Goal: Task Accomplishment & Management: Complete application form

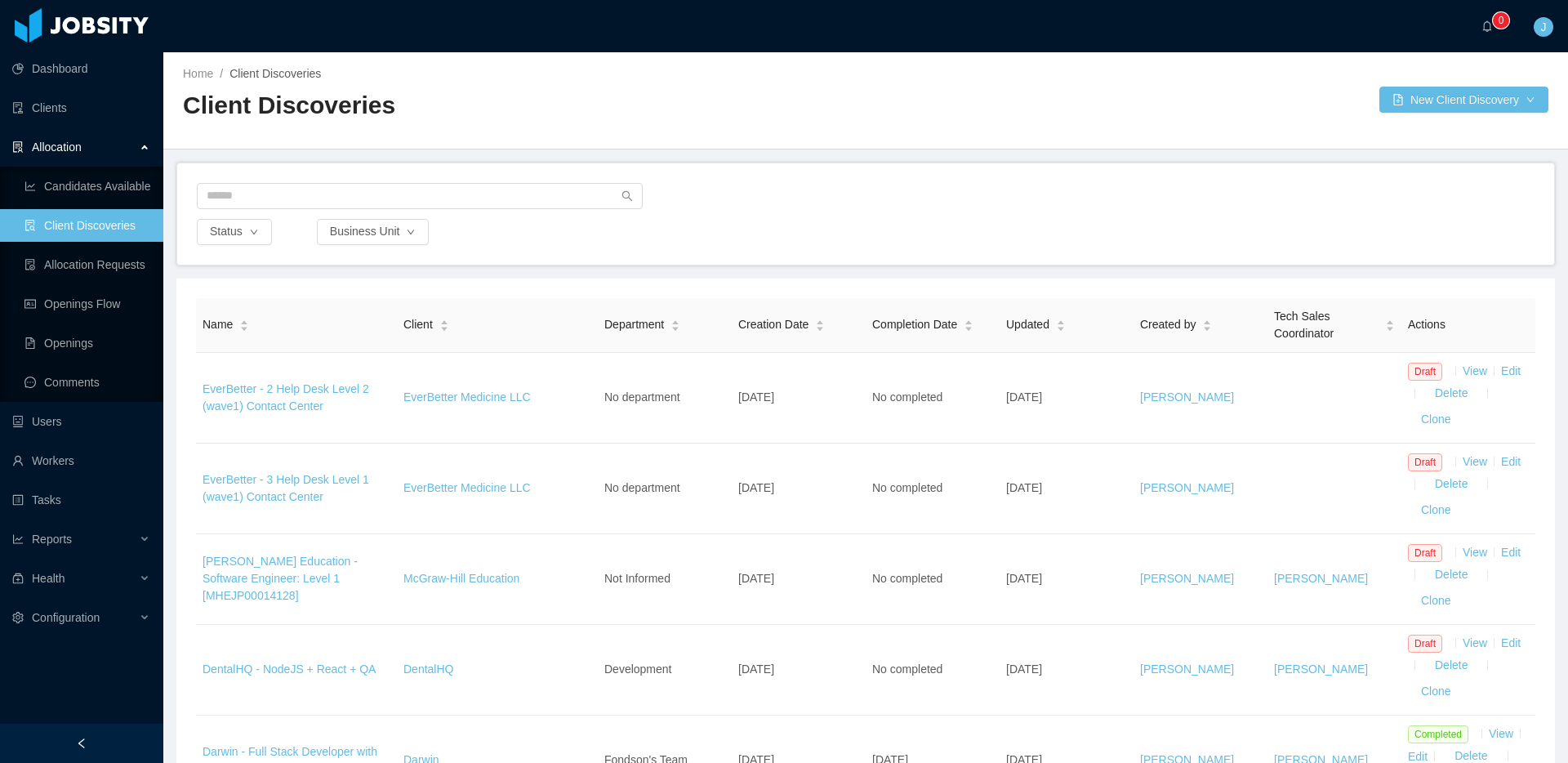
click at [94, 221] on link "Client Discoveries" at bounding box center [88, 225] width 126 height 33
click at [90, 221] on link "Client Discoveries" at bounding box center [88, 225] width 126 height 33
click at [92, 225] on link "Client Discoveries" at bounding box center [88, 225] width 126 height 33
click at [1507, 97] on button "New Client Discovery" at bounding box center [1463, 100] width 169 height 26
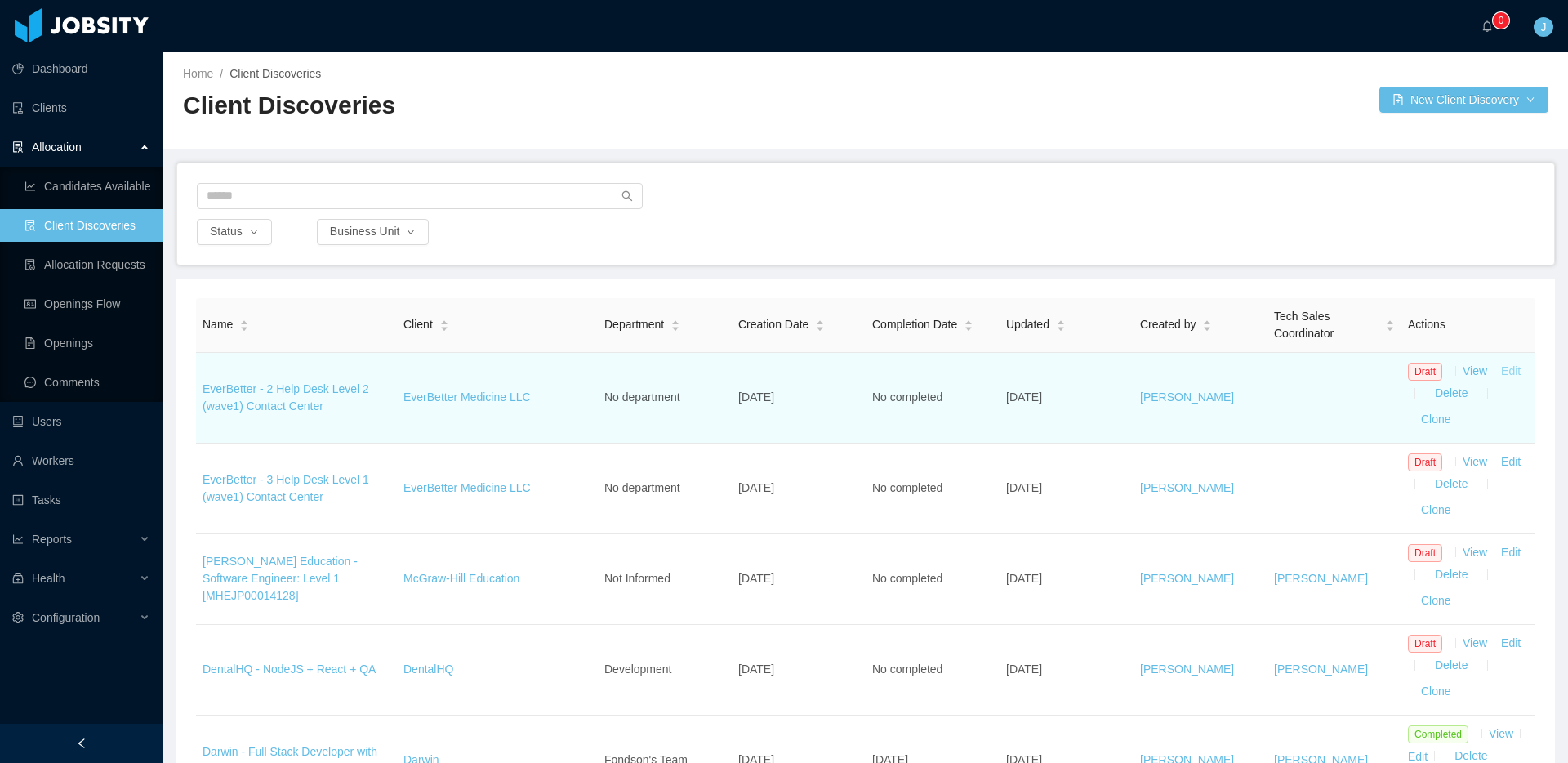
click at [1502, 371] on link "Edit" at bounding box center [1511, 370] width 20 height 13
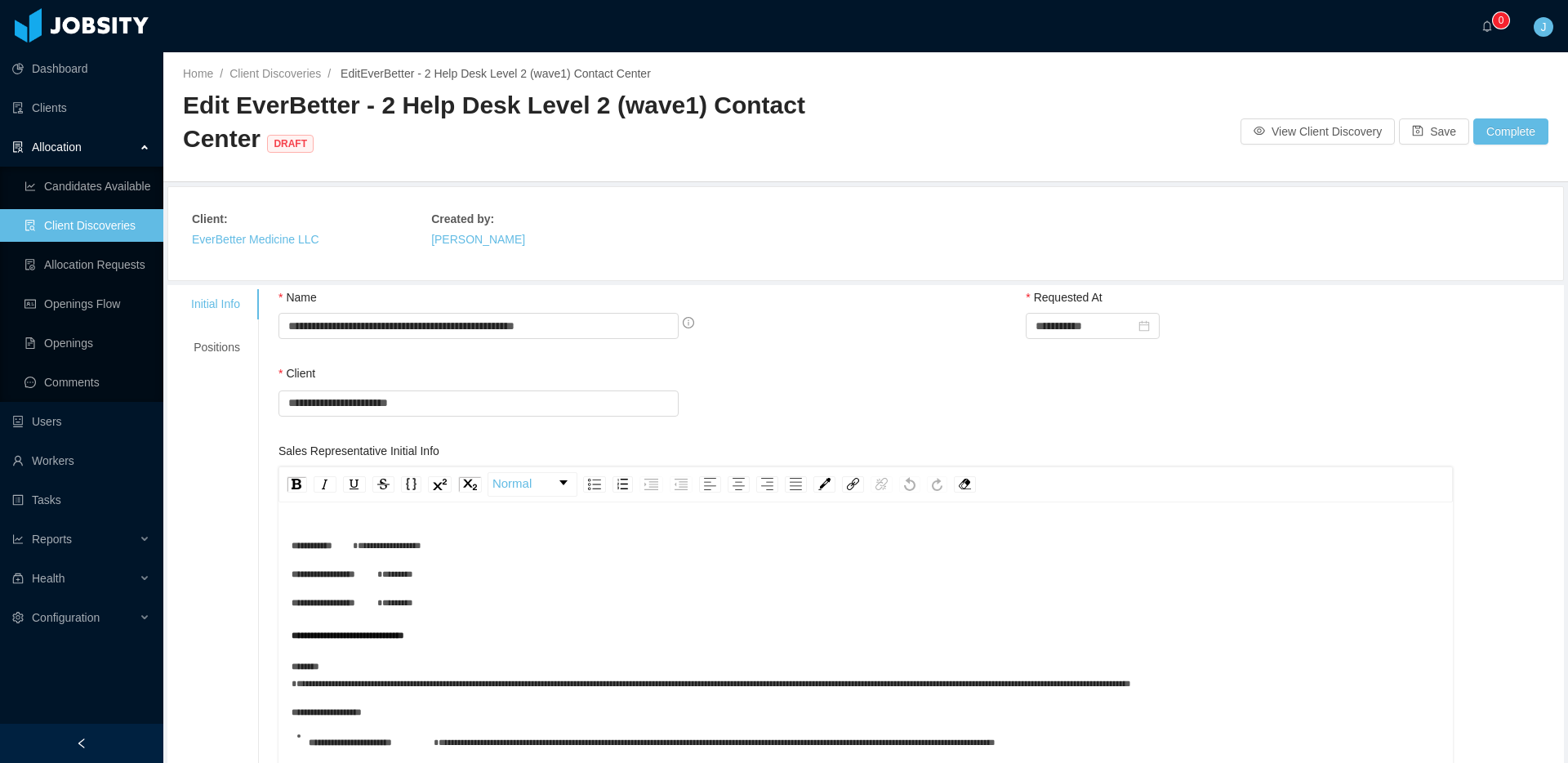
click at [288, 145] on span "DRAFT" at bounding box center [290, 144] width 47 height 18
click at [1240, 134] on button "View Client Discovery" at bounding box center [1317, 131] width 154 height 26
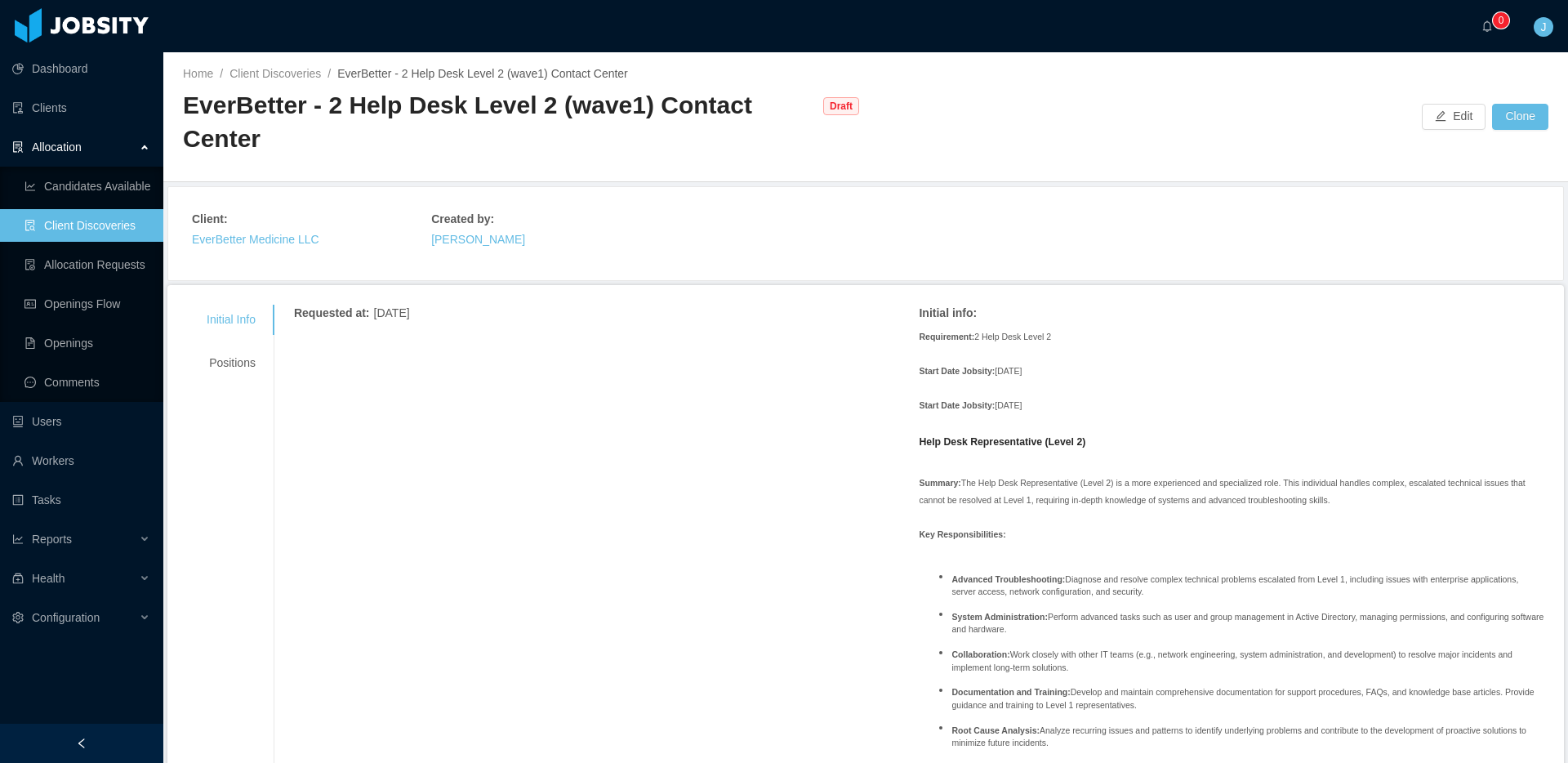
click at [71, 223] on link "Client Discoveries" at bounding box center [88, 225] width 126 height 33
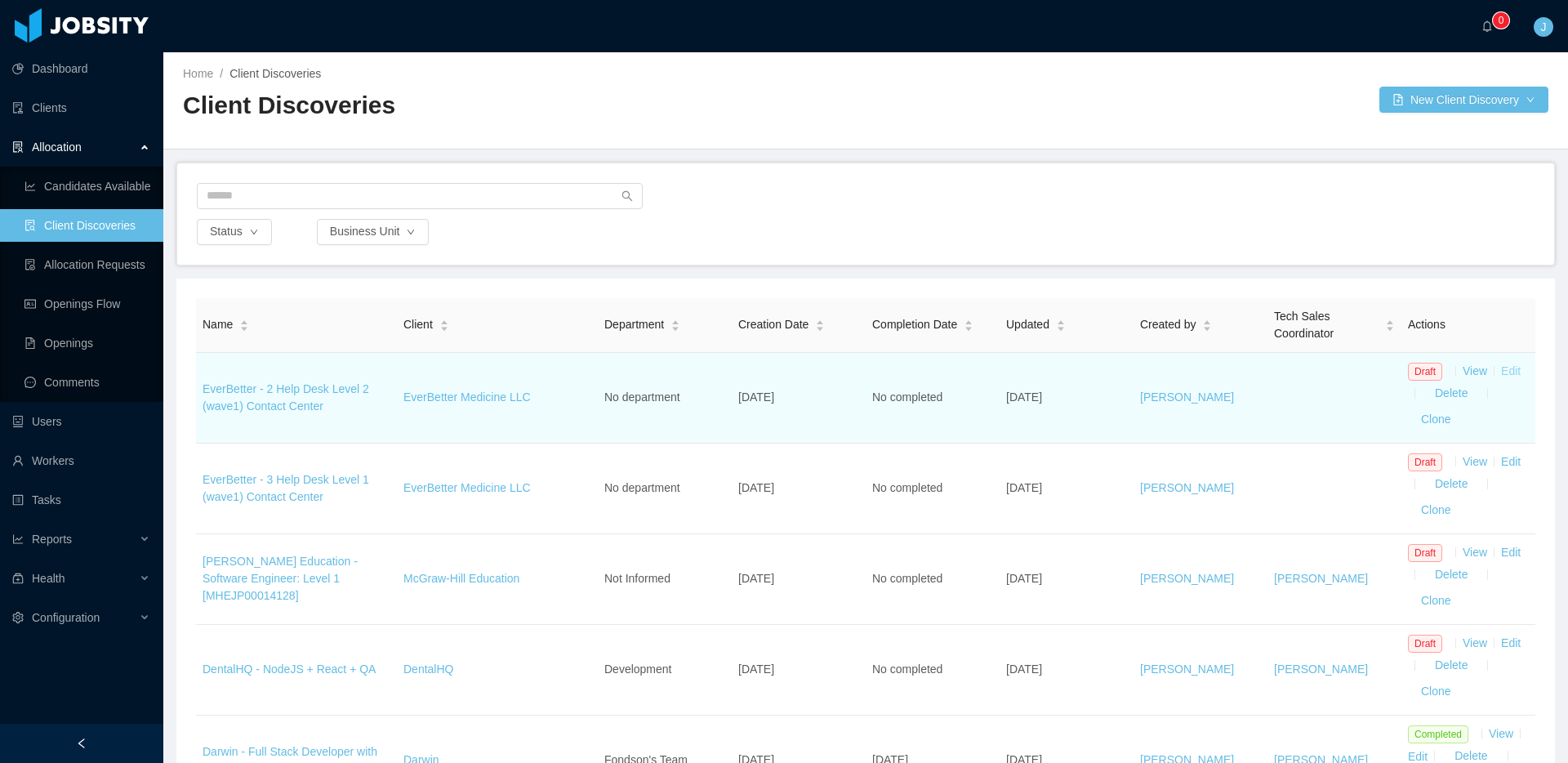
click at [1510, 373] on link "Edit" at bounding box center [1511, 370] width 20 height 13
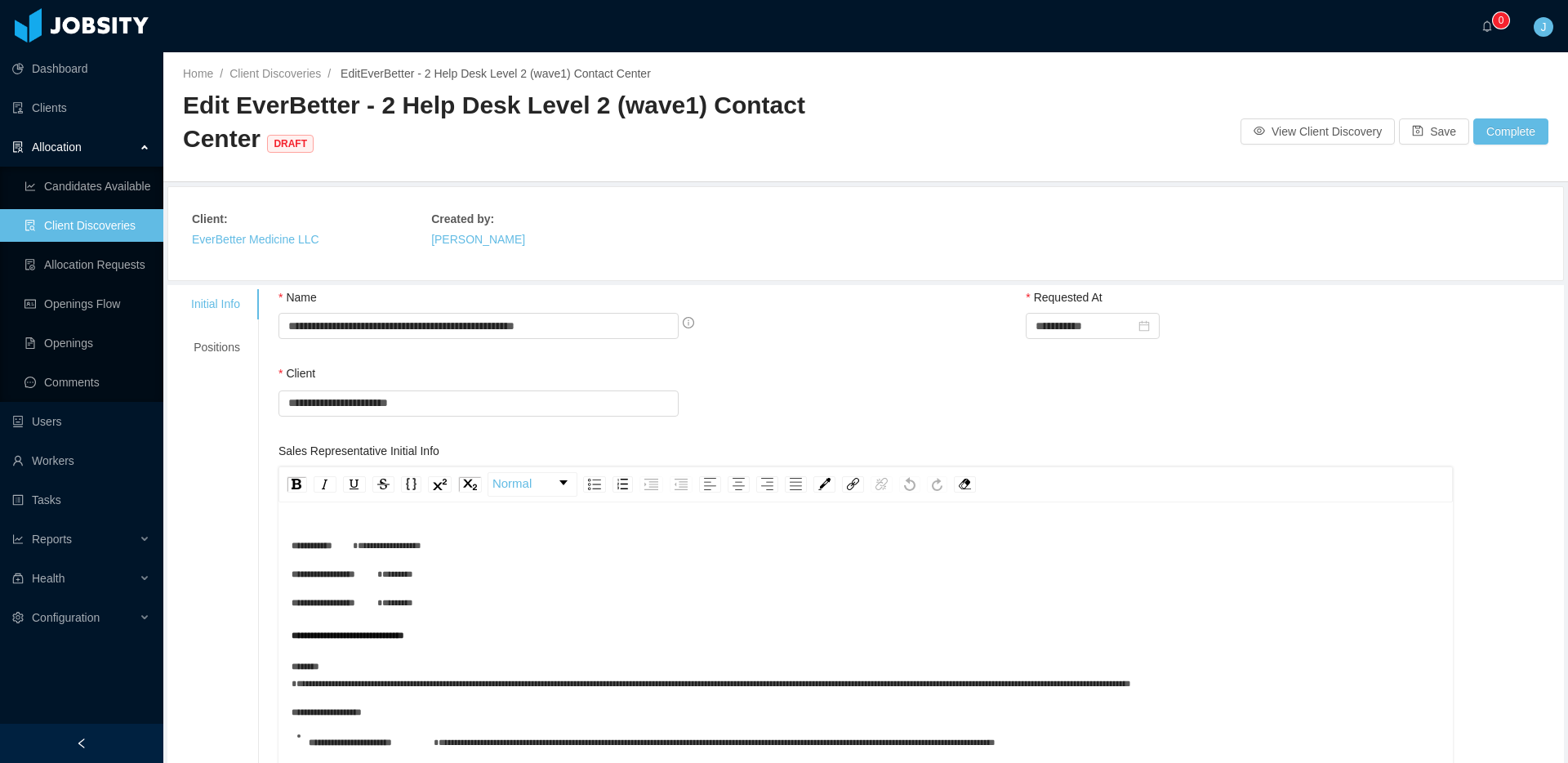
click at [87, 229] on link "Client Discoveries" at bounding box center [88, 225] width 126 height 33
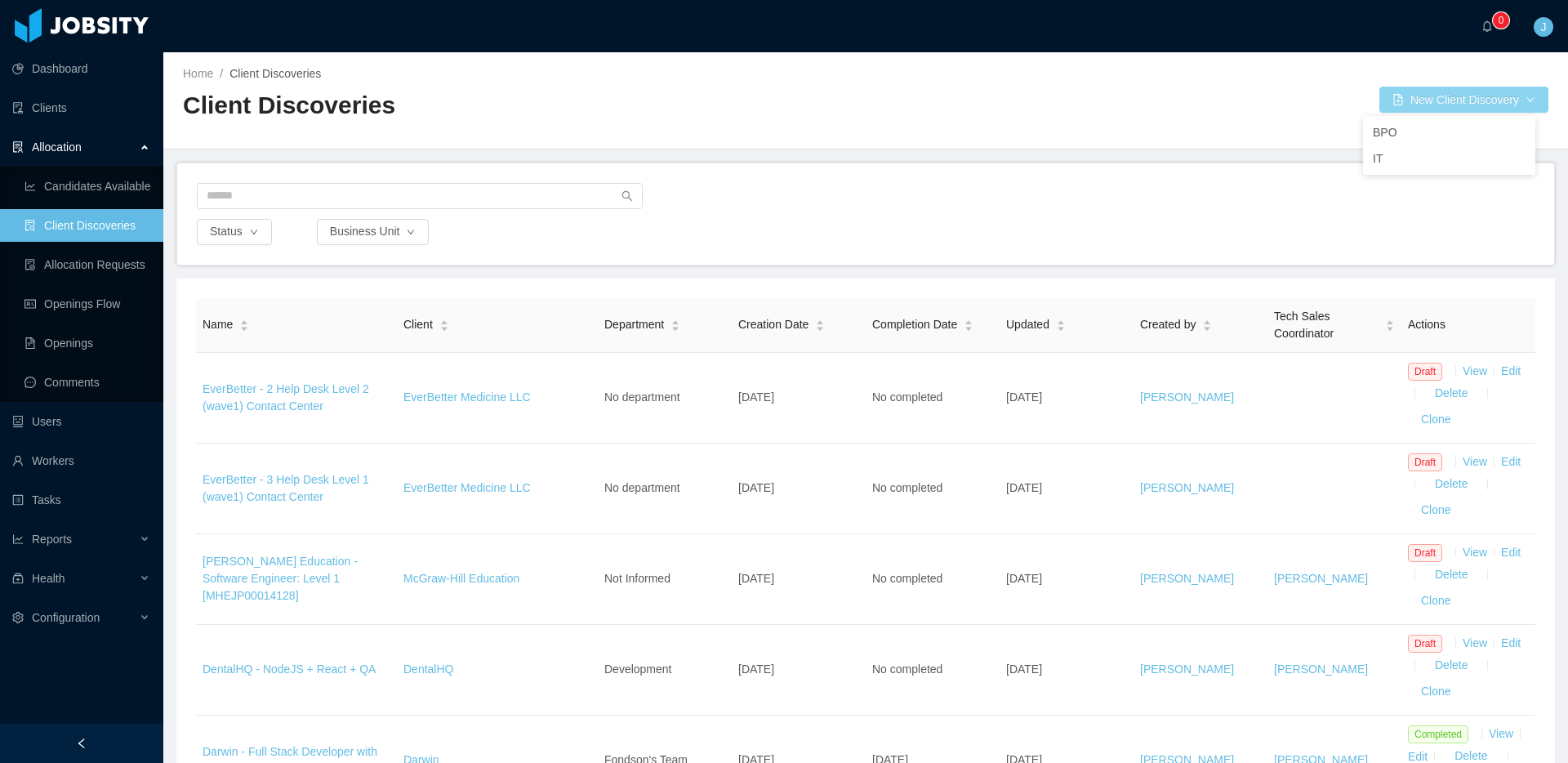
click at [1523, 103] on button "New Client Discovery" at bounding box center [1463, 100] width 169 height 26
